Goal: Find specific page/section: Find specific page/section

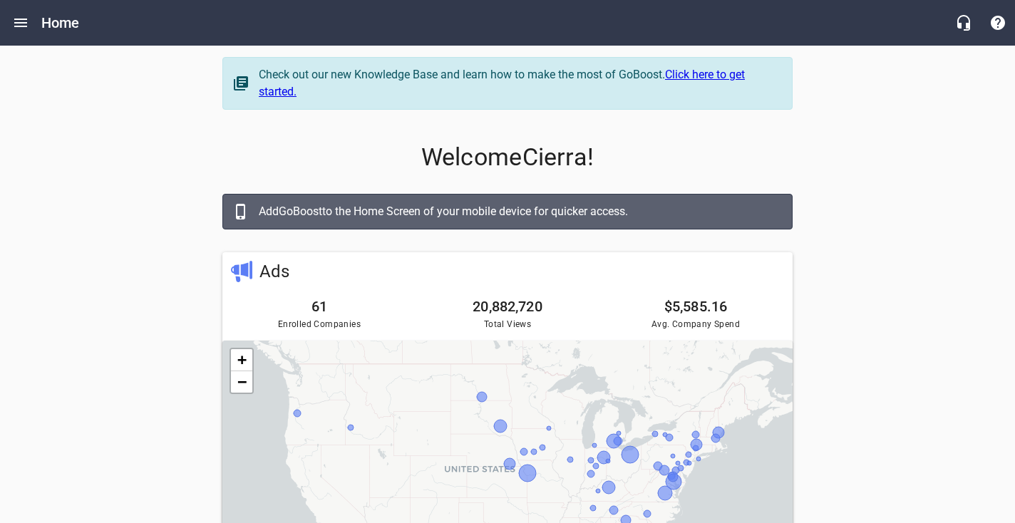
click at [25, 19] on icon "Open drawer" at bounding box center [20, 23] width 13 height 9
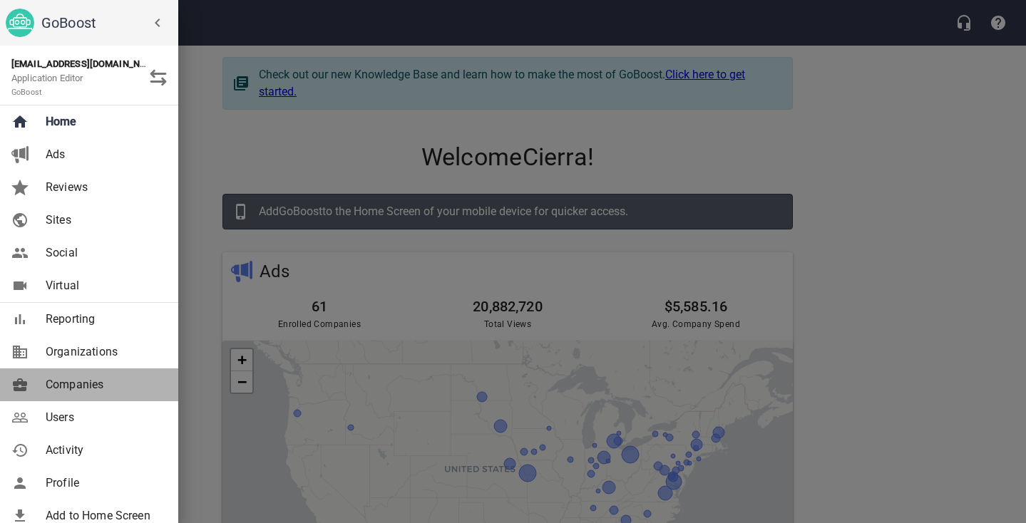
click at [84, 378] on span "Companies" at bounding box center [103, 384] width 115 height 17
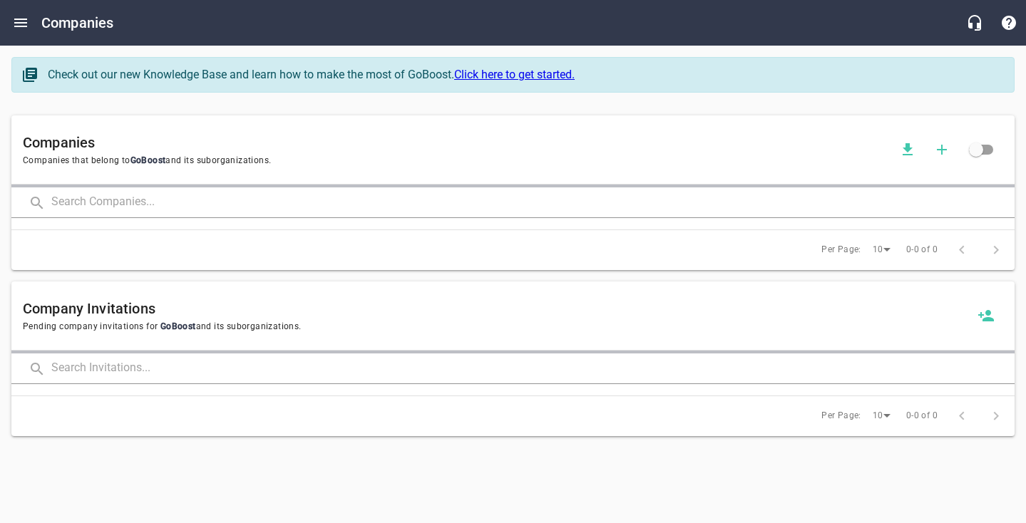
click at [143, 197] on input "text" at bounding box center [532, 202] width 963 height 31
click at [422, 110] on div "Companies Companies that belong to GoBoost and its suborganizations. Per Page: …" at bounding box center [513, 193] width 1014 height 166
click at [410, 110] on div "Companies Companies that belong to GoBoost and its suborganizations. Per Page: …" at bounding box center [513, 193] width 1014 height 166
click at [408, 103] on div "Check out our new Knowledge Base and learn how to make the most of GoBoost. Cli…" at bounding box center [513, 80] width 1014 height 58
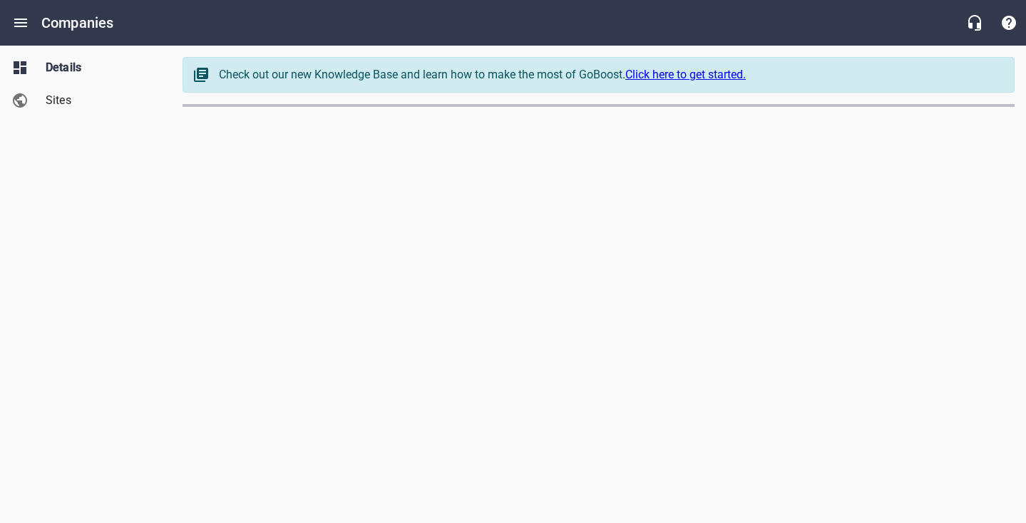
select select "[US_STATE]"
select select "62"
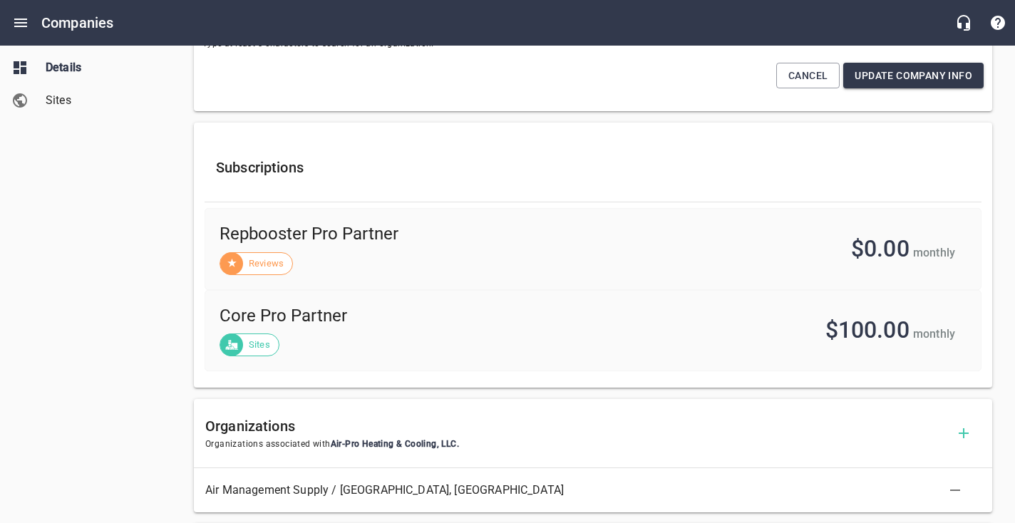
scroll to position [741, 0]
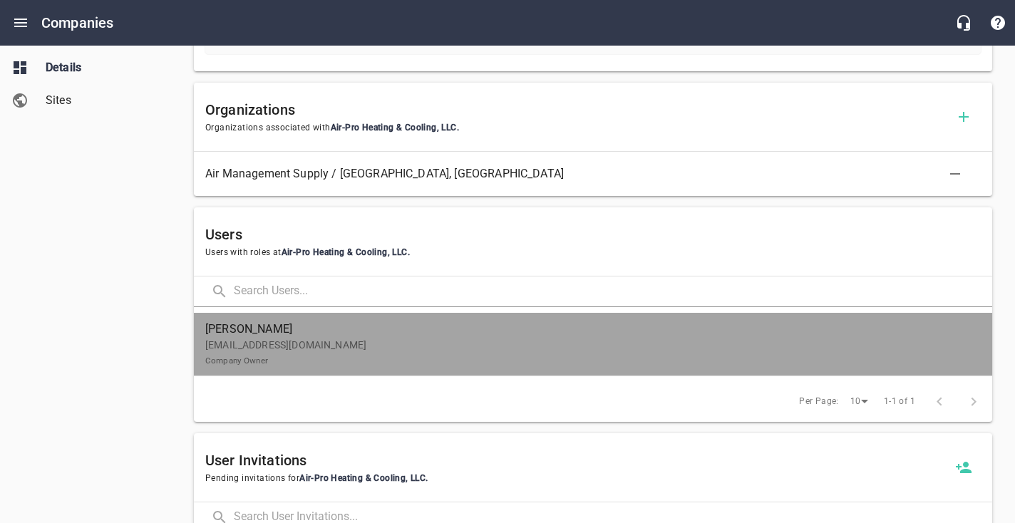
click at [480, 345] on p "[EMAIL_ADDRESS][DOMAIN_NAME] Company Owner" at bounding box center [587, 353] width 764 height 30
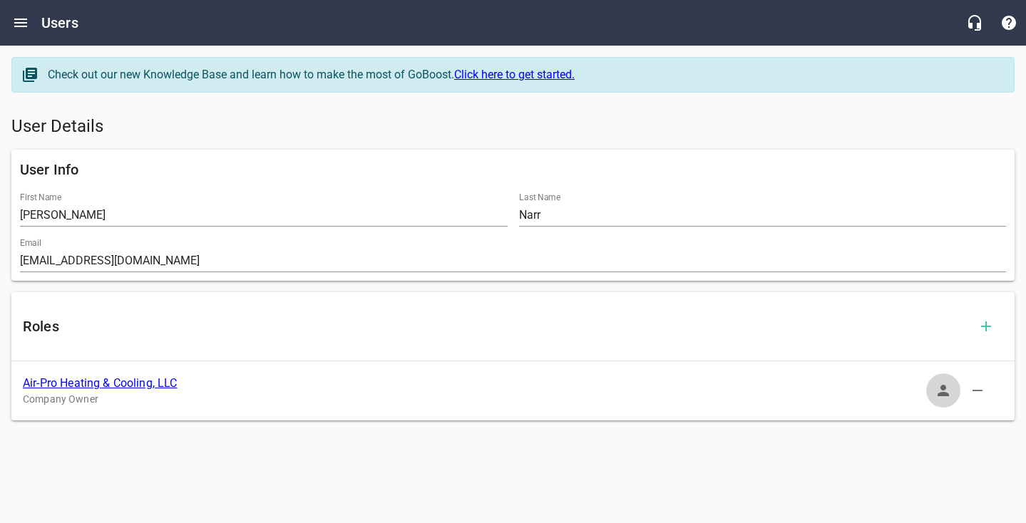
click at [935, 393] on icon "button" at bounding box center [942, 390] width 17 height 17
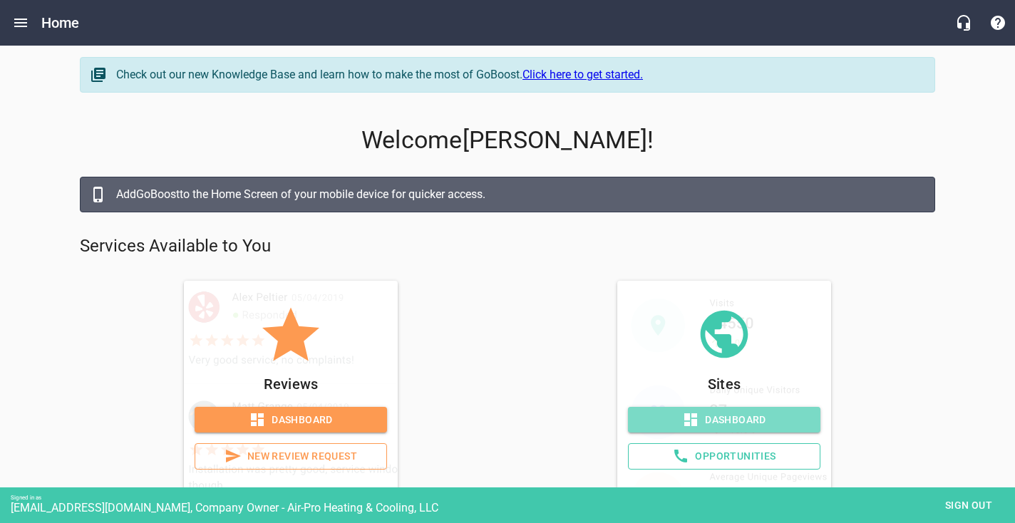
click at [723, 418] on span "Dashboard" at bounding box center [724, 420] width 170 height 18
